Goal: Task Accomplishment & Management: Use online tool/utility

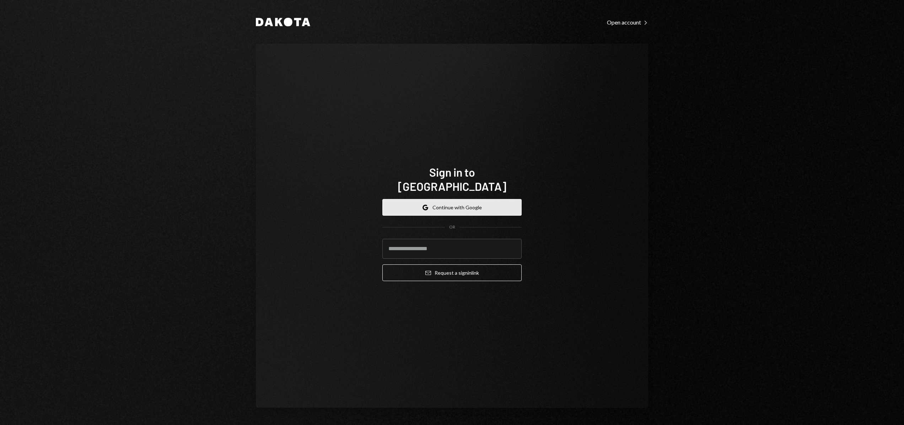
click at [454, 202] on button "Google Continue with Google" at bounding box center [451, 207] width 139 height 17
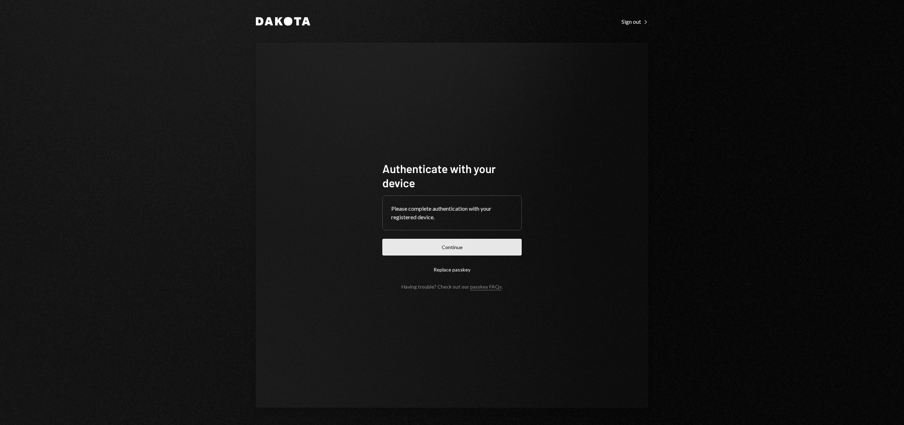
click at [449, 253] on button "Continue" at bounding box center [451, 247] width 139 height 17
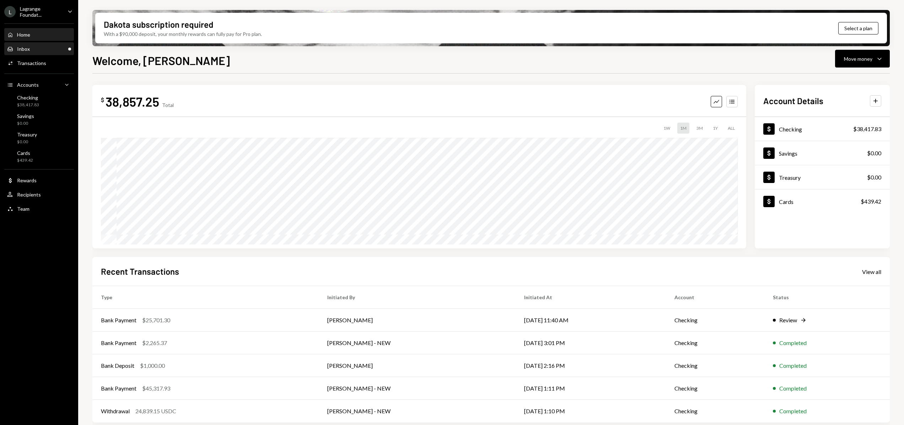
click at [38, 46] on div "Inbox Inbox" at bounding box center [39, 49] width 64 height 6
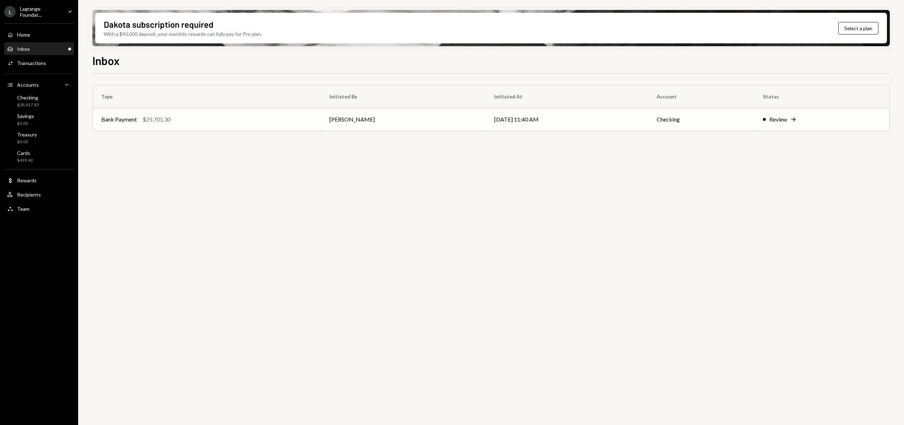
click at [205, 118] on div "Bank Payment $25,701.30" at bounding box center [206, 119] width 211 height 9
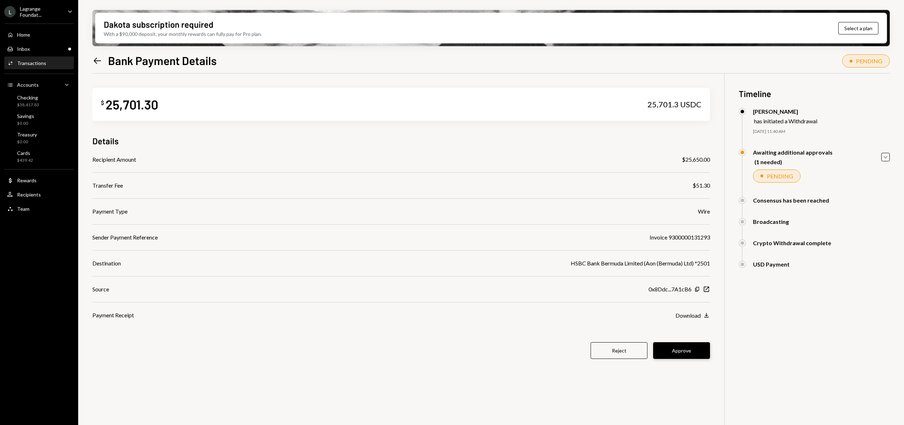
click at [695, 346] on button "Approve" at bounding box center [681, 350] width 57 height 17
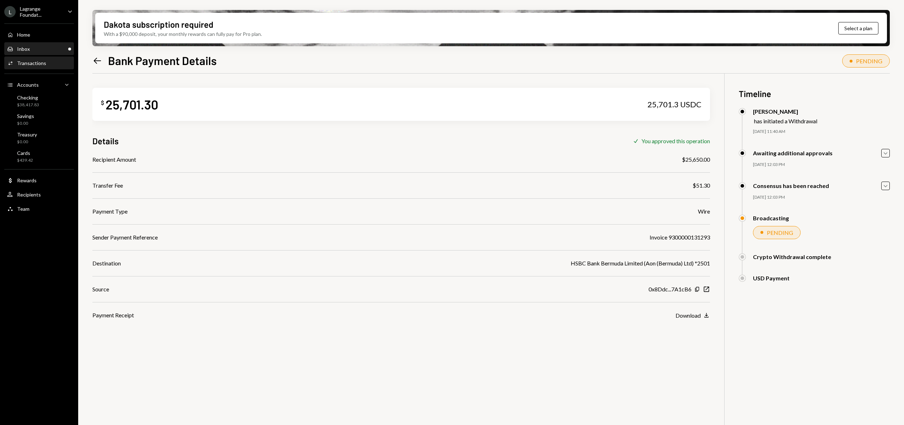
click at [28, 46] on div "Inbox" at bounding box center [23, 49] width 13 height 6
